Goal: Task Accomplishment & Management: Manage account settings

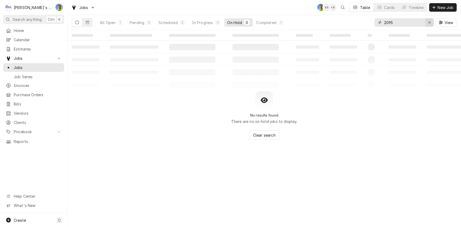
click at [431, 21] on div "Erase input" at bounding box center [429, 22] width 5 height 5
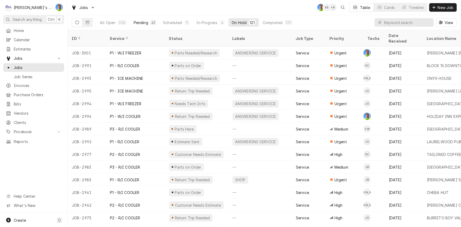
click at [145, 19] on button "Pending 41" at bounding box center [144, 22] width 29 height 8
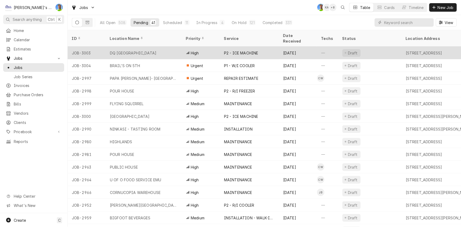
click at [155, 46] on div "DQ COTTAGE GROVE" at bounding box center [144, 52] width 76 height 13
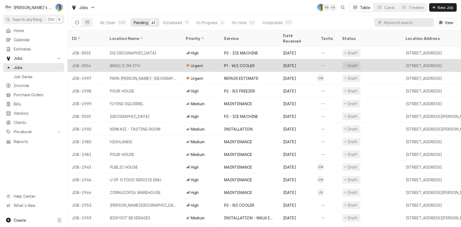
click at [184, 64] on div "Urgent" at bounding box center [201, 65] width 38 height 13
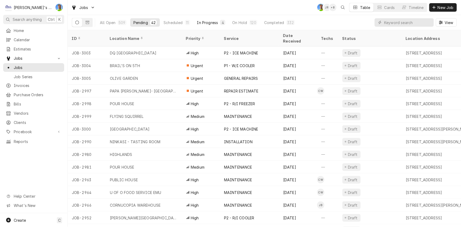
click at [202, 22] on div "In Progress" at bounding box center [207, 23] width 21 height 6
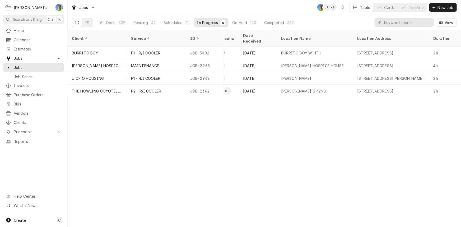
scroll to position [0, 228]
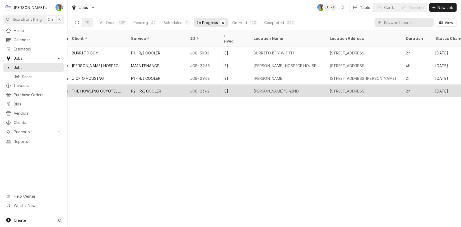
click at [272, 87] on div "ARBY'S 42ND" at bounding box center [287, 90] width 76 height 13
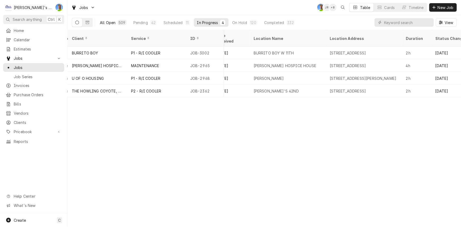
click at [114, 20] on div "All Open" at bounding box center [108, 23] width 16 height 6
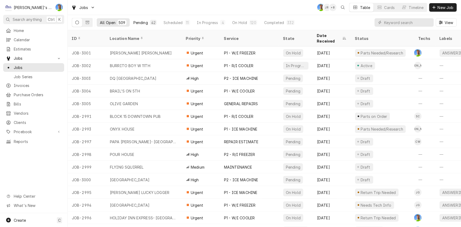
click at [144, 19] on button "Pending 42" at bounding box center [145, 22] width 30 height 8
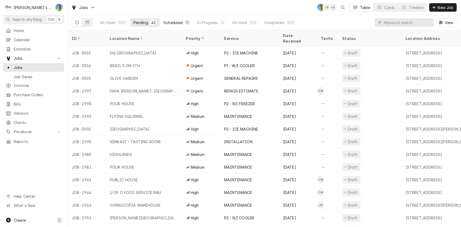
click at [178, 20] on div "Scheduled" at bounding box center [172, 23] width 19 height 6
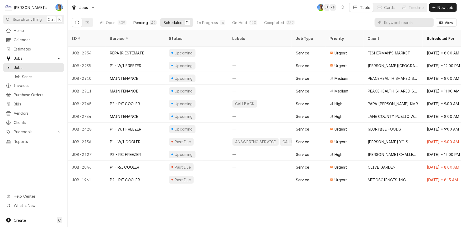
click at [139, 21] on div "Pending" at bounding box center [140, 23] width 15 height 6
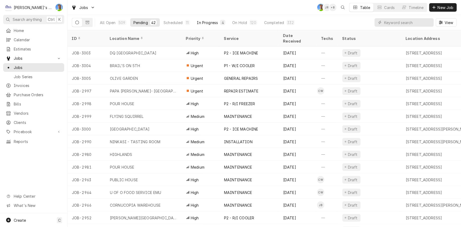
click at [220, 20] on div "4" at bounding box center [222, 22] width 5 height 5
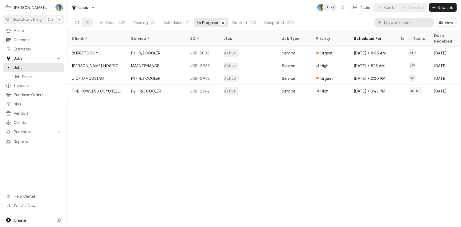
scroll to position [0, 0]
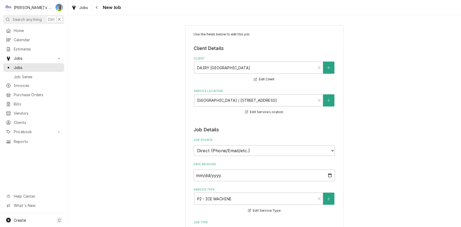
type textarea "x"
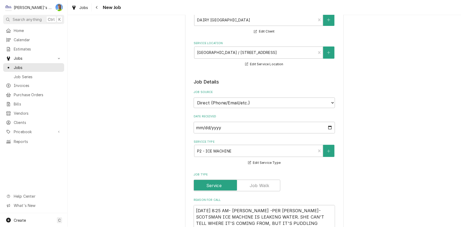
scroll to position [120, 0]
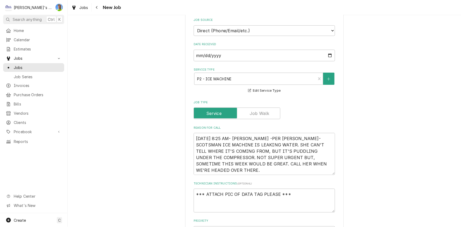
drag, startPoint x: 332, startPoint y: 167, endPoint x: 332, endPoint y: 172, distance: 5.6
click at [332, 172] on textarea "[DATE] 8:25 AM- [PERSON_NAME] -PER [PERSON_NAME]- SCOTSMAN ICE MACHINE IS LEAKI…" at bounding box center [264, 154] width 141 height 42
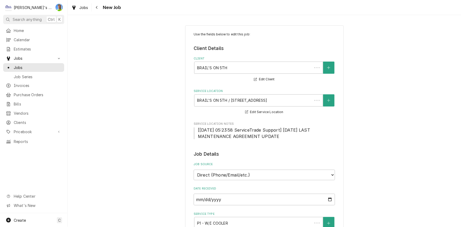
type textarea "x"
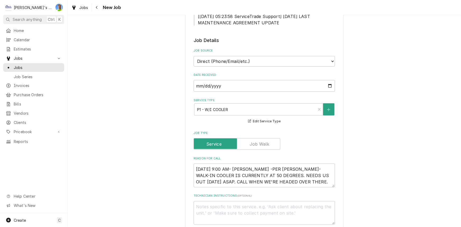
scroll to position [120, 0]
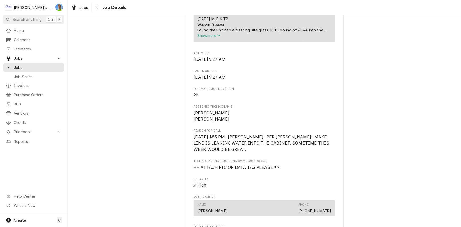
scroll to position [168, 0]
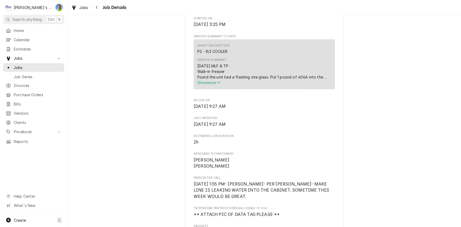
click at [206, 85] on span "Show more" at bounding box center [208, 82] width 23 height 4
